Goal: Information Seeking & Learning: Learn about a topic

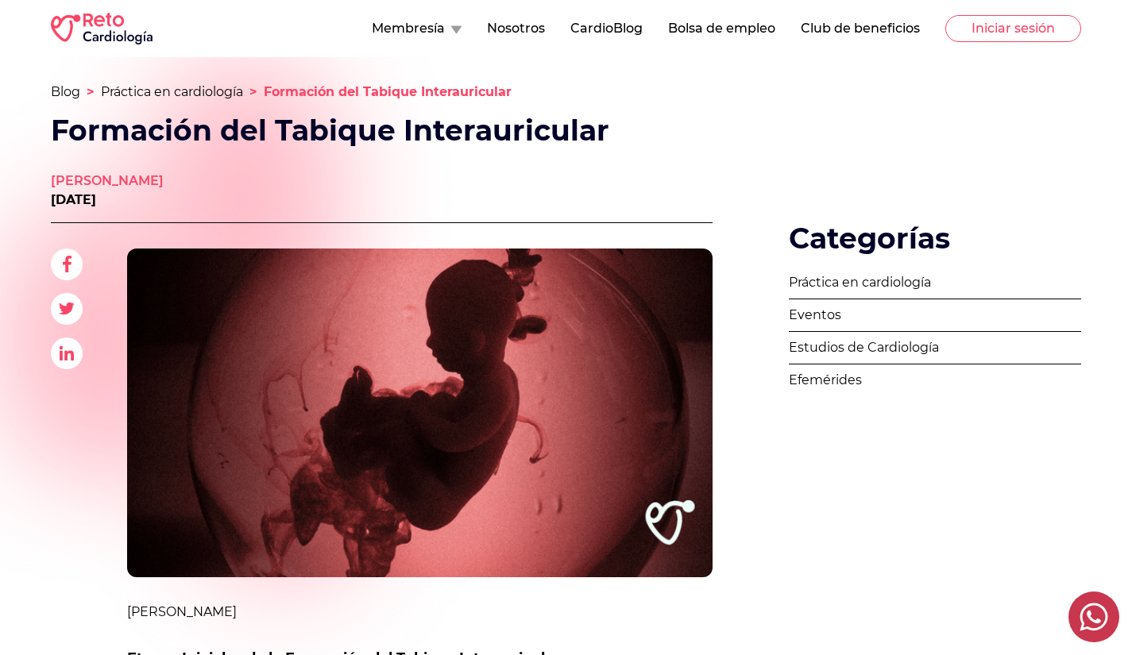
scroll to position [483, 0]
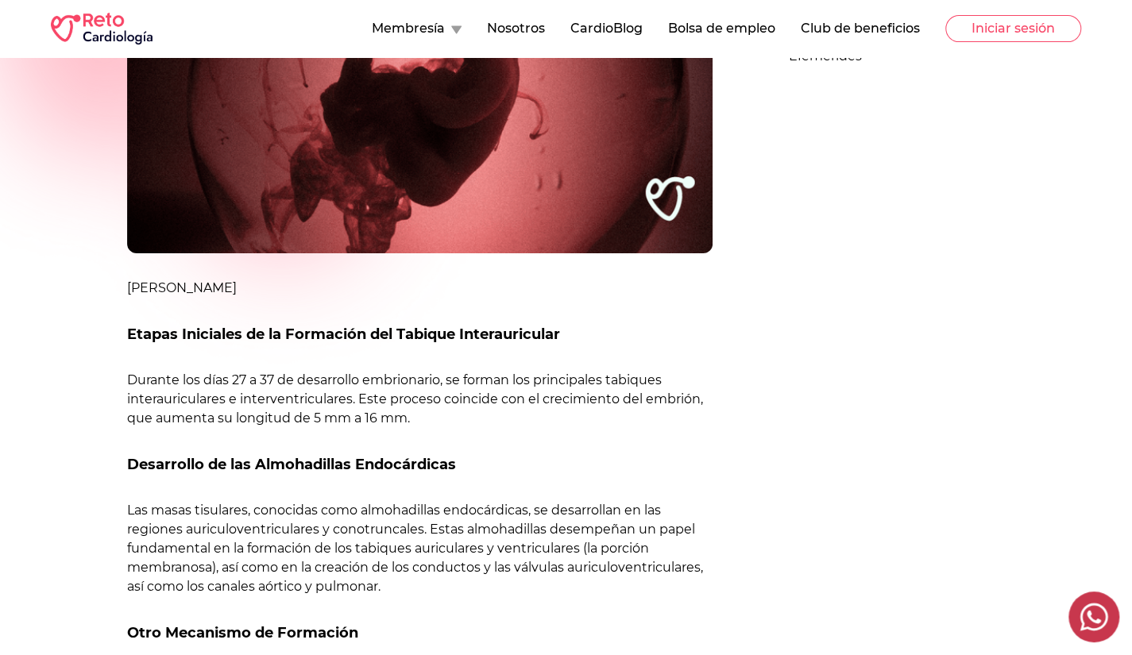
drag, startPoint x: 1143, startPoint y: 135, endPoint x: 1128, endPoint y: 89, distance: 48.5
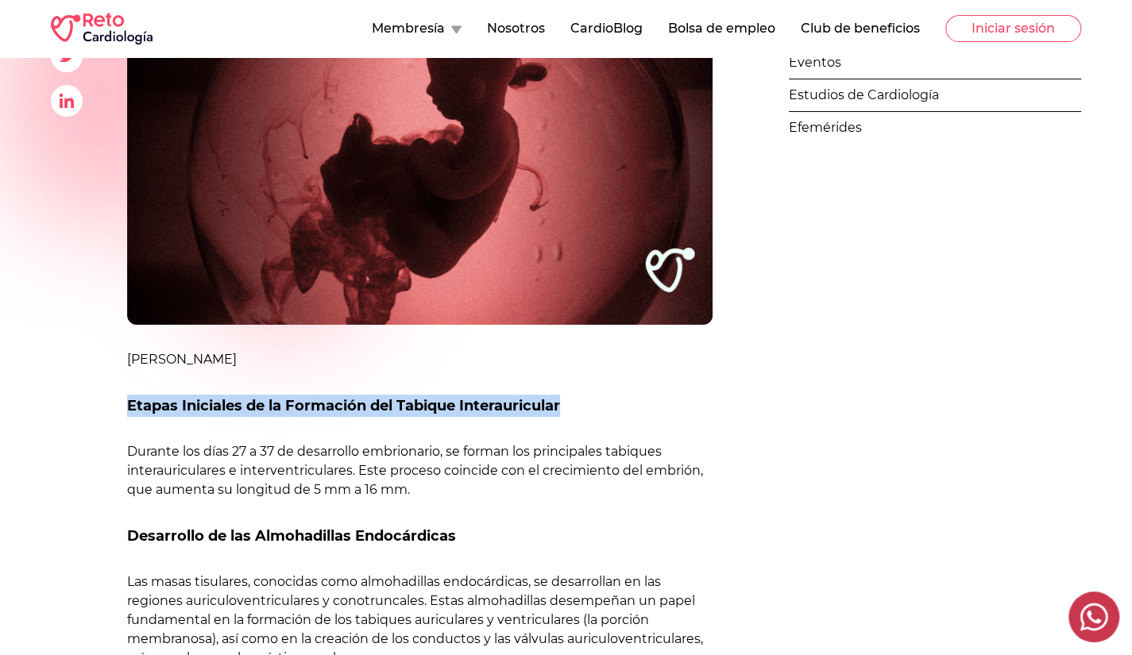
drag, startPoint x: 123, startPoint y: 400, endPoint x: 613, endPoint y: 400, distance: 489.9
copy h2 "Etapas Iniciales de la Formación del Tabique Interauricular"
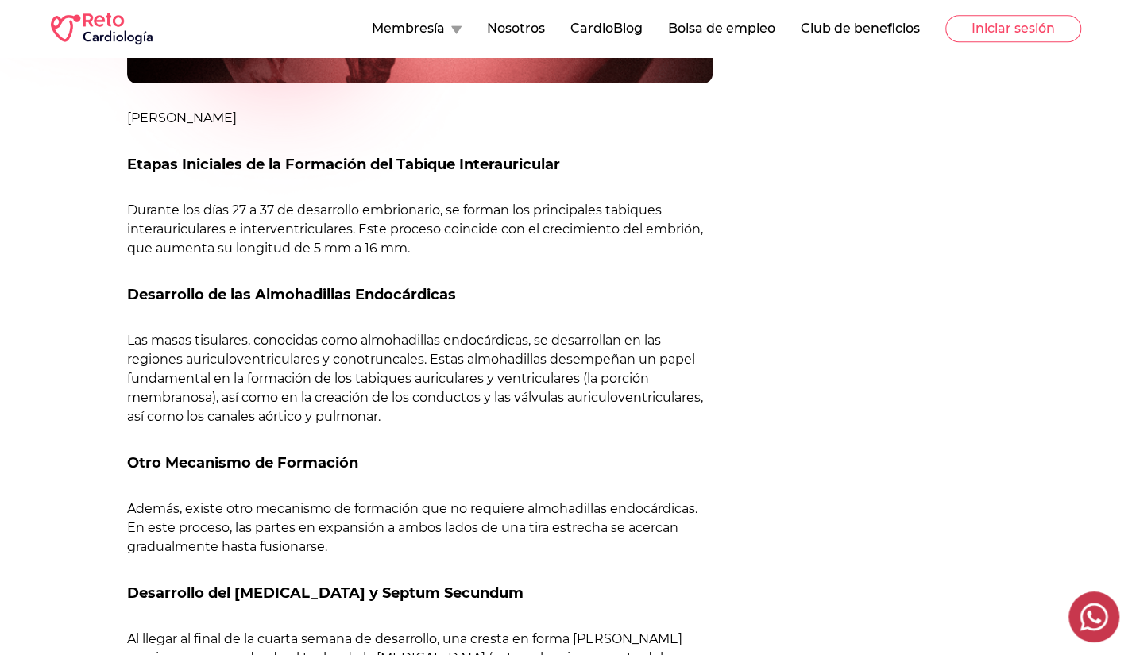
scroll to position [499, 0]
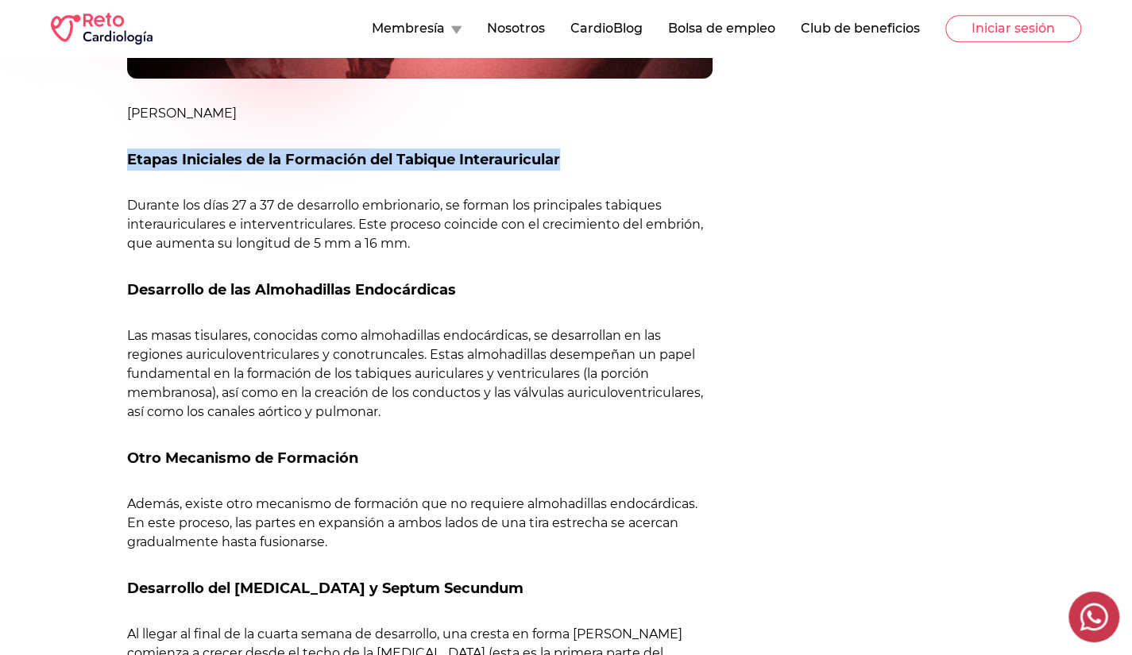
drag, startPoint x: 126, startPoint y: 160, endPoint x: 584, endPoint y: 137, distance: 458.7
copy h2 "Etapas Iniciales de la Formación del Tabique Interauricular"
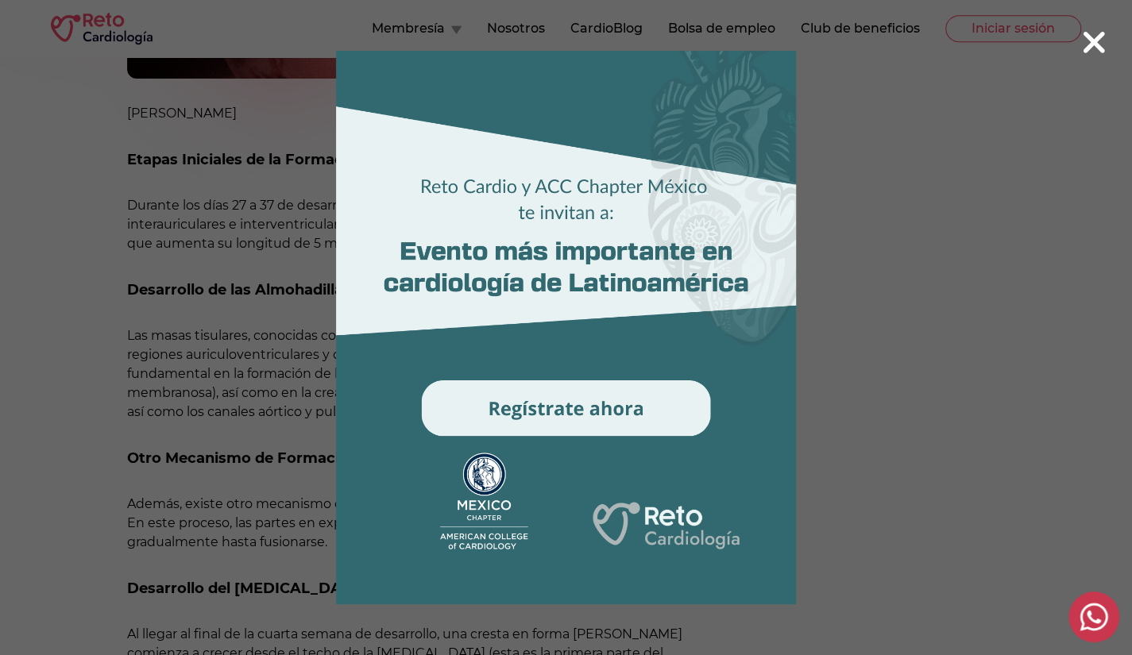
click at [1103, 44] on icon at bounding box center [1093, 42] width 25 height 34
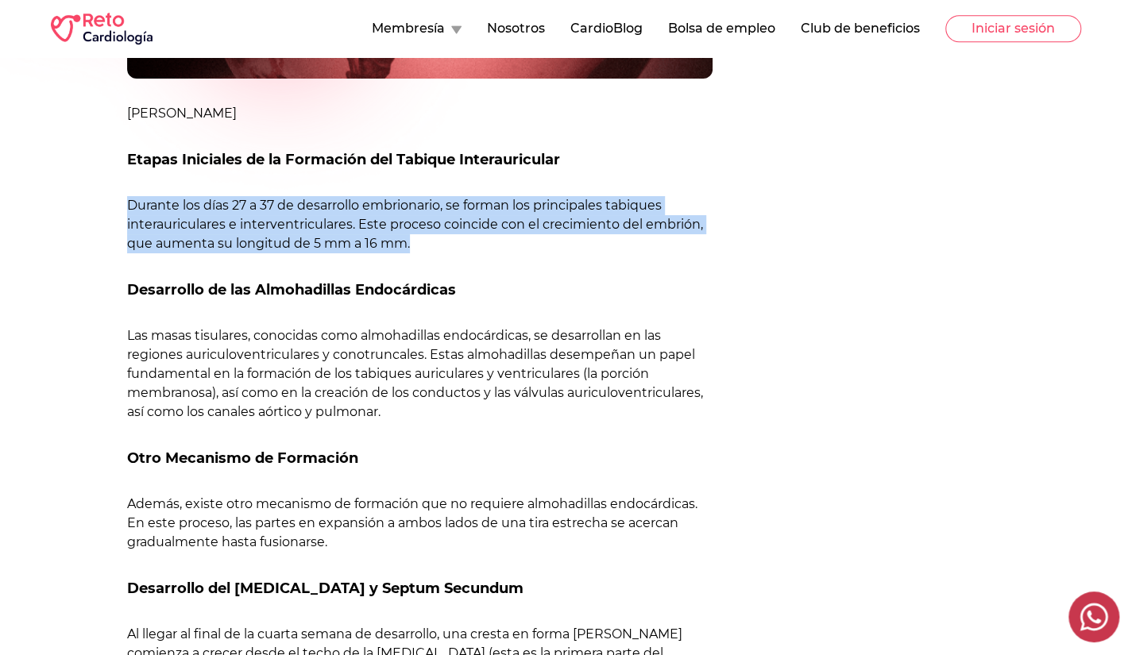
drag, startPoint x: 119, startPoint y: 202, endPoint x: 443, endPoint y: 249, distance: 327.4
copy p "Durante los días 27 a 37 de desarrollo embrionario, se forman los principales t…"
click at [443, 249] on p "Durante los días 27 a 37 de desarrollo embrionario, se forman los principales t…" at bounding box center [419, 224] width 585 height 57
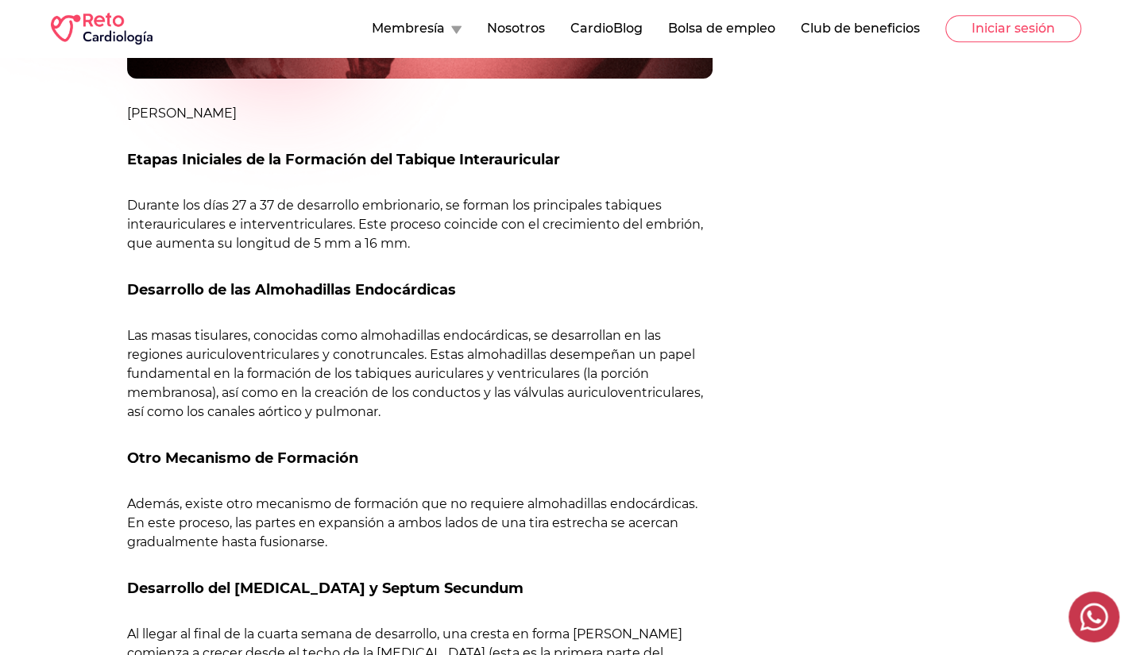
click at [378, 225] on p "Durante los días 27 a 37 de desarrollo embrionario, se forman los principales t…" at bounding box center [419, 224] width 585 height 57
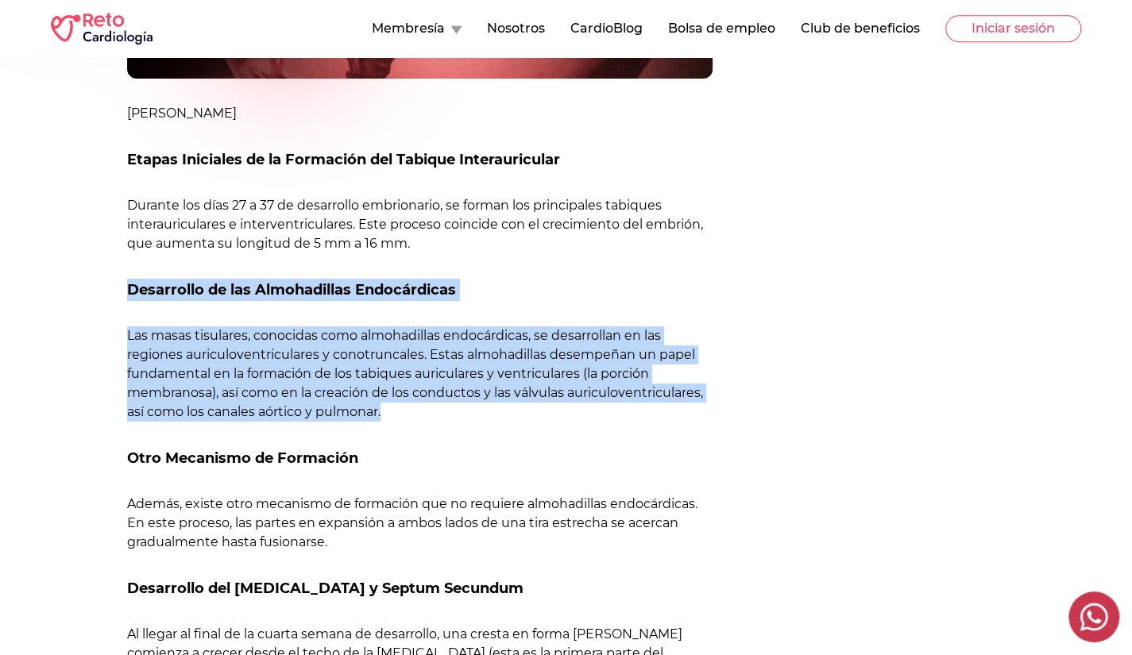
drag, startPoint x: 129, startPoint y: 287, endPoint x: 394, endPoint y: 414, distance: 293.7
copy div "Desarrollo de las Almohadillas Endocárdicas Las masas tisulares, conocidas como…"
click at [394, 414] on p "Las masas tisulares, conocidas como almohadillas endocárdicas, se desarrollan e…" at bounding box center [419, 373] width 585 height 95
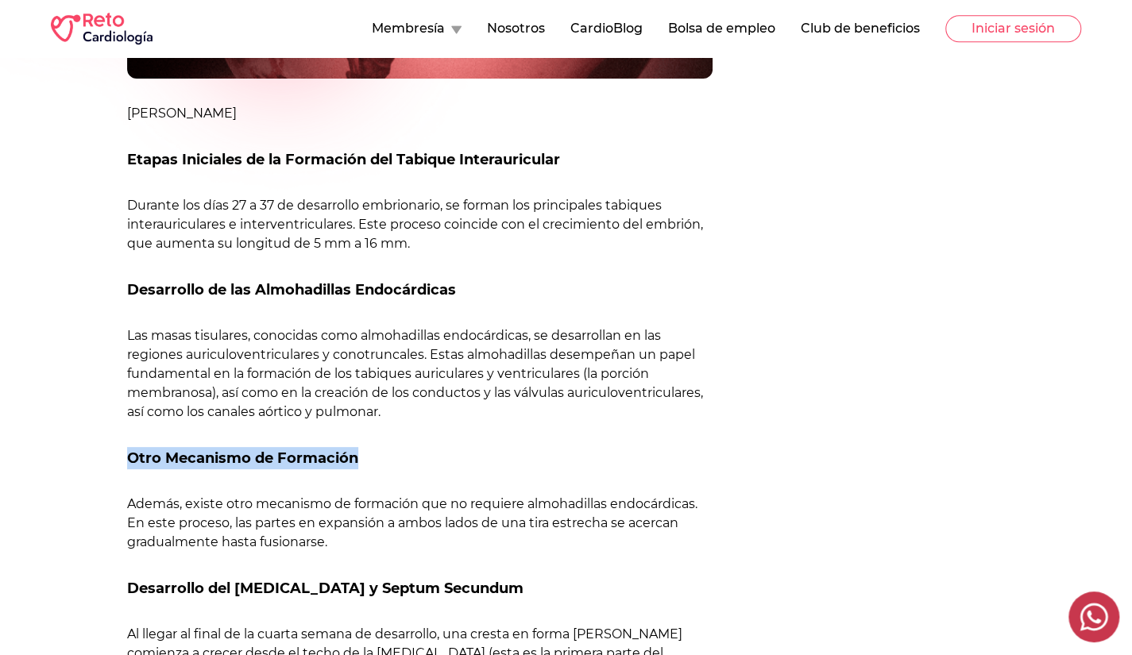
drag, startPoint x: 129, startPoint y: 458, endPoint x: 379, endPoint y: 448, distance: 250.3
click at [379, 448] on h3 "Otro Mecanismo de Formación" at bounding box center [419, 458] width 585 height 22
copy h3 "Otro Mecanismo de Formación"
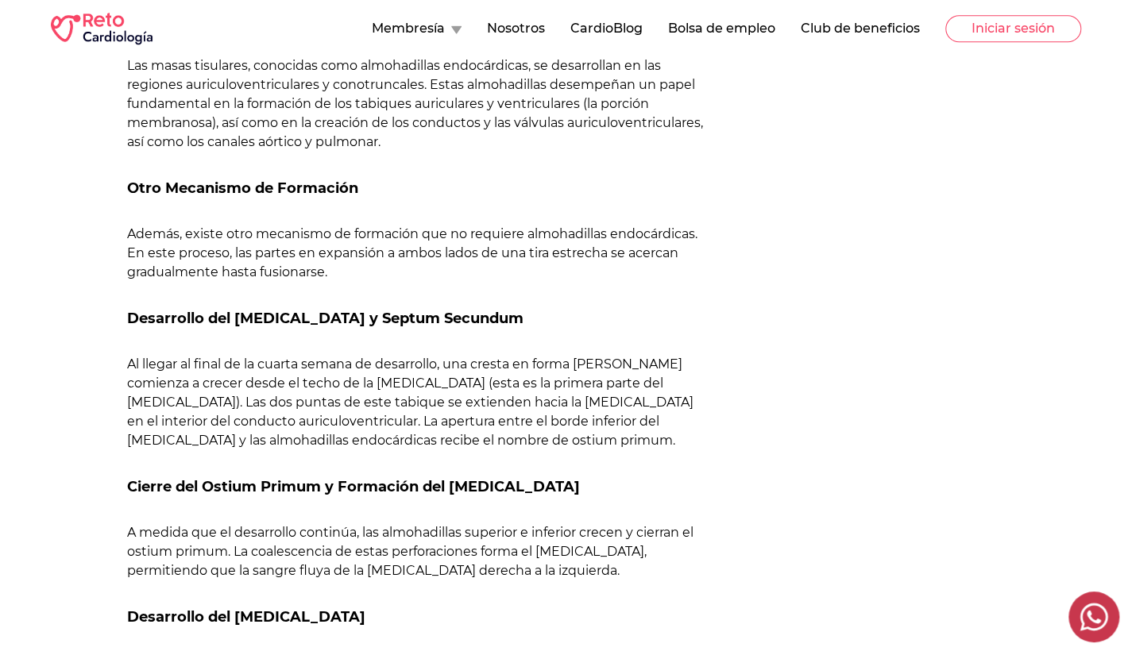
scroll to position [777, 0]
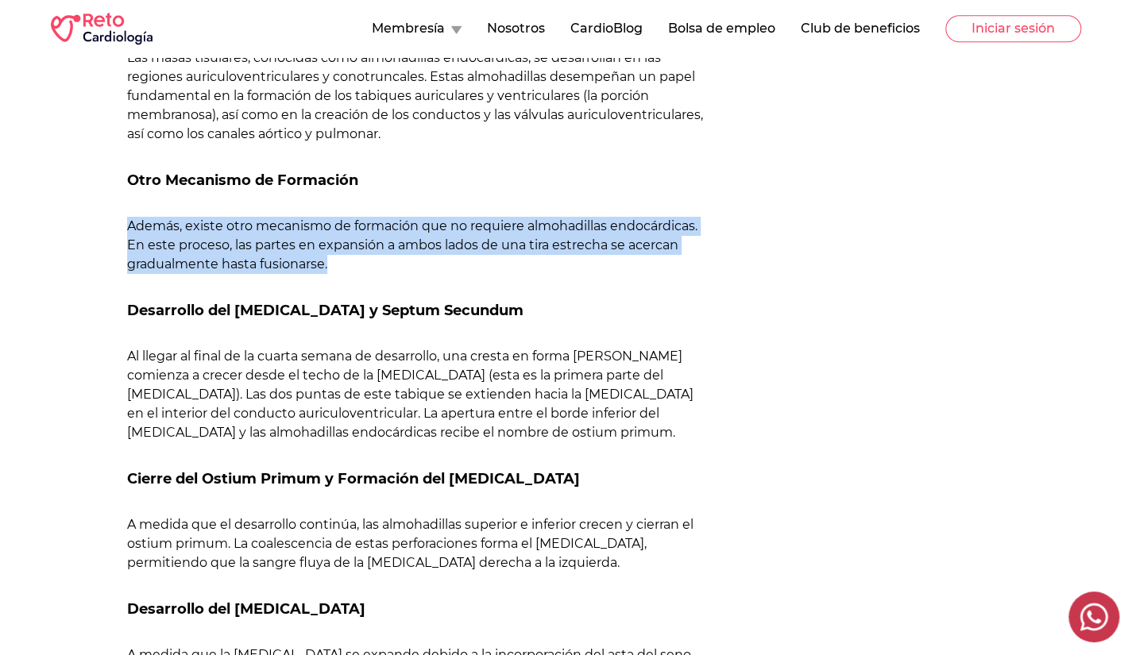
drag, startPoint x: 118, startPoint y: 217, endPoint x: 337, endPoint y: 260, distance: 222.7
click at [337, 260] on div "Dr. Jorge Armando Joya 5 de Octubre de 2023 Dr. Jorge Armando Joya Etapas Inici…" at bounding box center [381, 436] width 661 height 1981
copy p "Además, existe otro mecanismo de formación que no requiere almohadillas endocár…"
click at [337, 260] on p "Además, existe otro mecanismo de formación que no requiere almohadillas endocár…" at bounding box center [419, 245] width 585 height 57
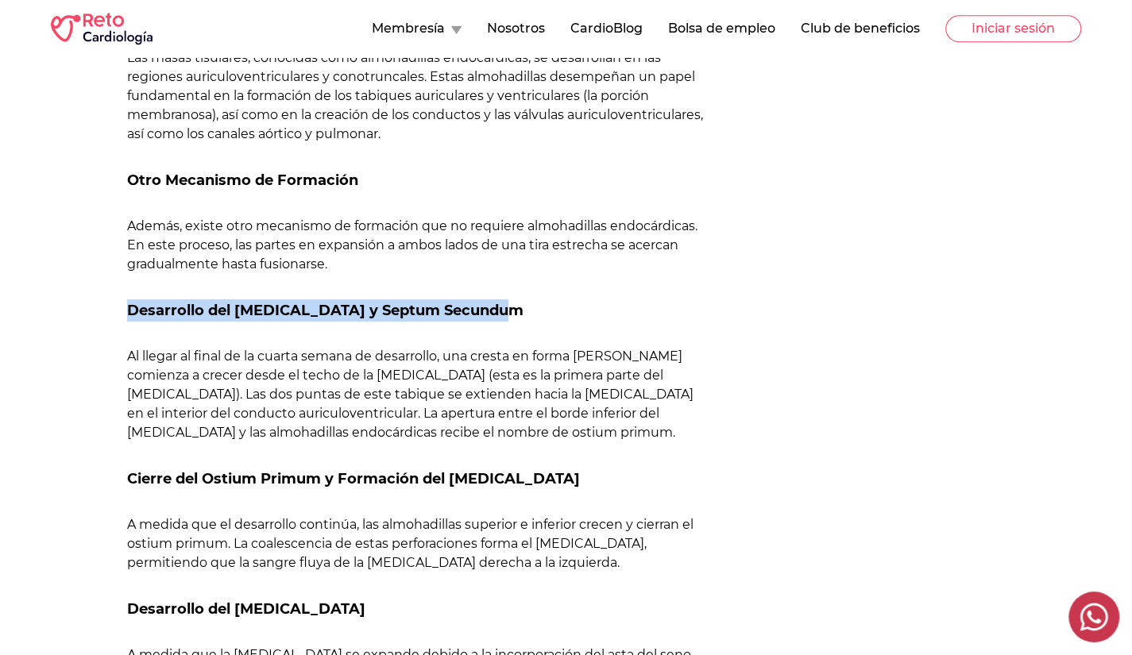
drag, startPoint x: 124, startPoint y: 315, endPoint x: 521, endPoint y: 303, distance: 397.2
click at [521, 303] on div "Dr. Jorge Armando Joya 5 de Octubre de 2023 Dr. Jorge Armando Joya Etapas Inici…" at bounding box center [381, 436] width 661 height 1981
copy h2 "Desarrollo del [MEDICAL_DATA] y Septum Secundum"
click at [432, 277] on div "Dr. Jorge Armando Joya Etapas Iniciales de la Formación del Tabique Interauricu…" at bounding box center [419, 613] width 585 height 1575
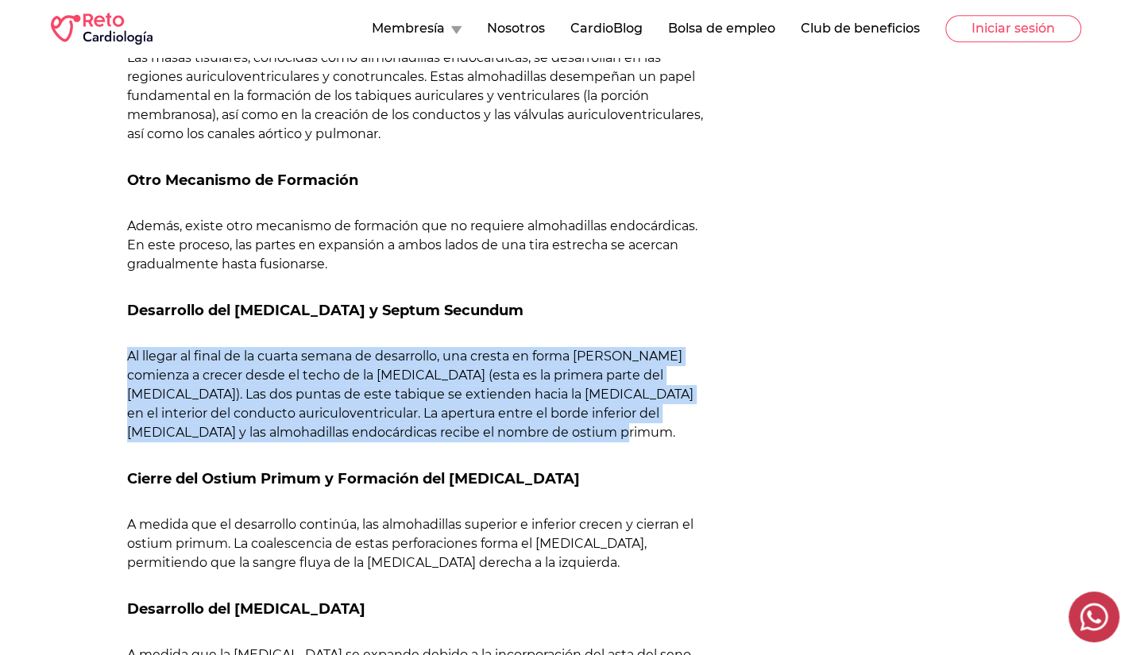
drag, startPoint x: 128, startPoint y: 350, endPoint x: 550, endPoint y: 434, distance: 430.0
click at [550, 434] on p "Al llegar al final de la cuarta semana de desarrollo, una cresta en forma [PERS…" at bounding box center [419, 394] width 585 height 95
copy p "Al llegar al final de la cuarta semana de desarrollo, una cresta en forma [PERS…"
click at [550, 434] on p "Al llegar al final de la cuarta semana de desarrollo, una cresta en forma [PERS…" at bounding box center [419, 394] width 585 height 95
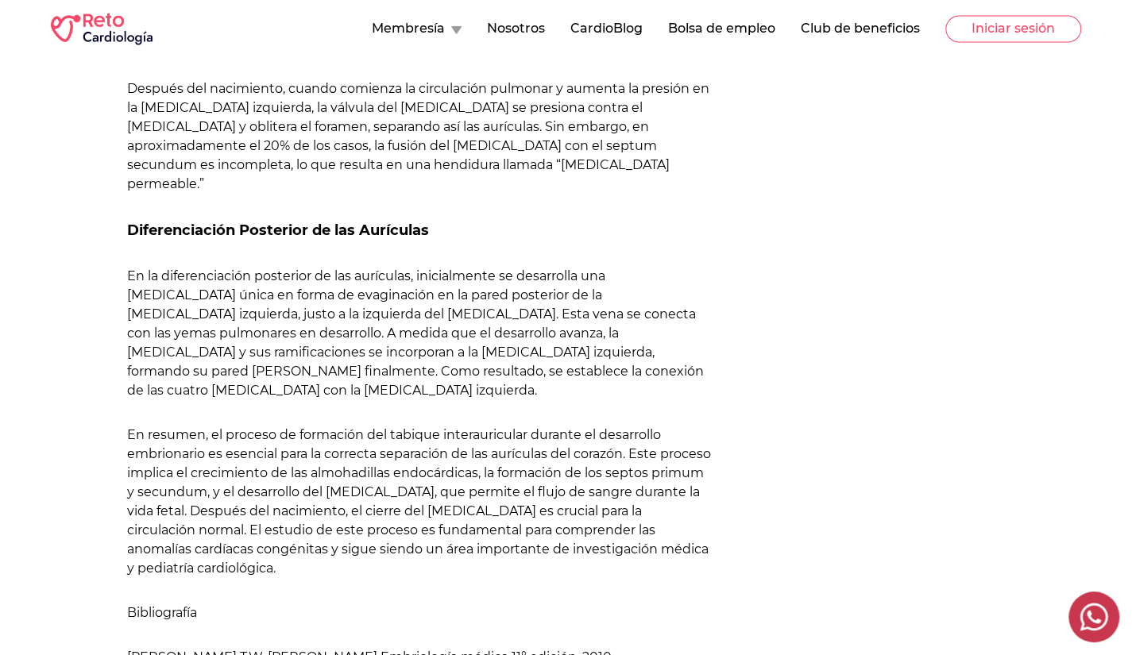
scroll to position [1519, 0]
